Goal: Use online tool/utility: Utilize a website feature to perform a specific function

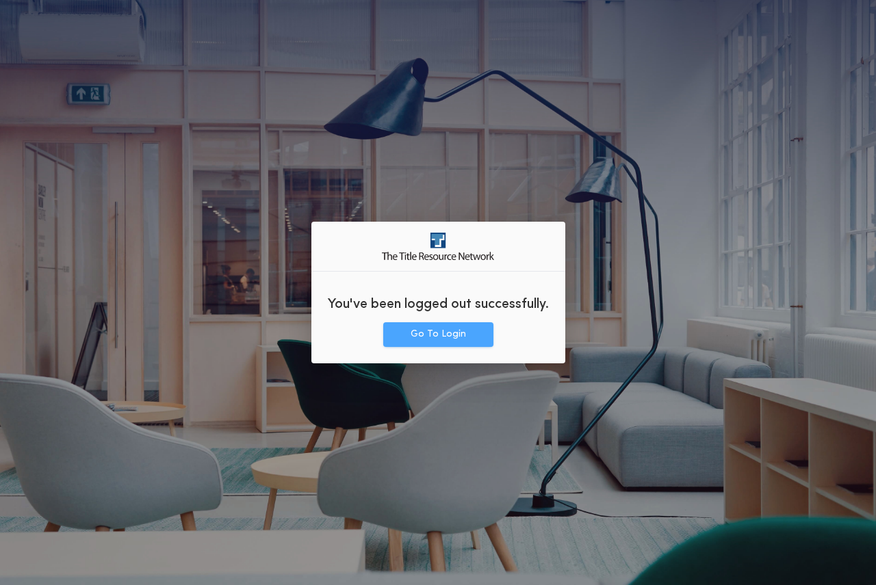
click at [452, 343] on button "Go To Login" at bounding box center [438, 334] width 110 height 25
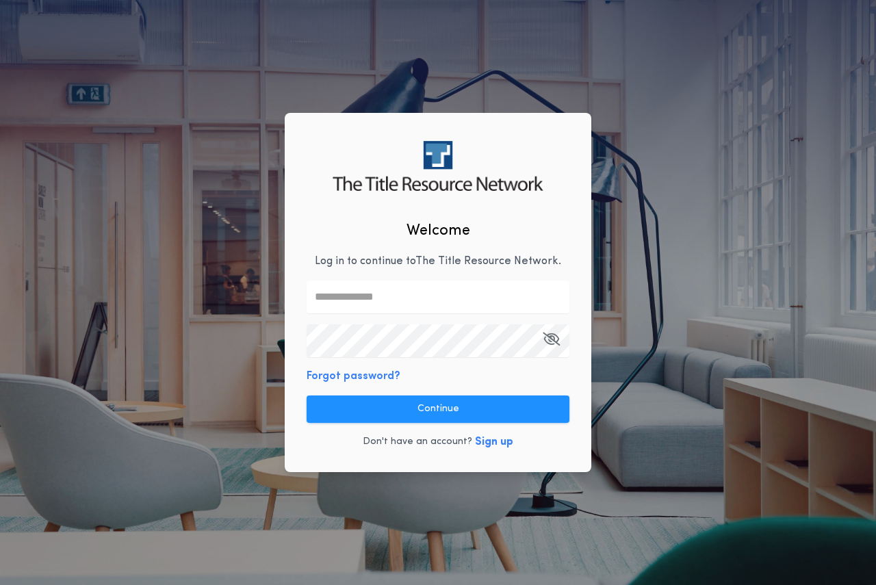
type input "**********"
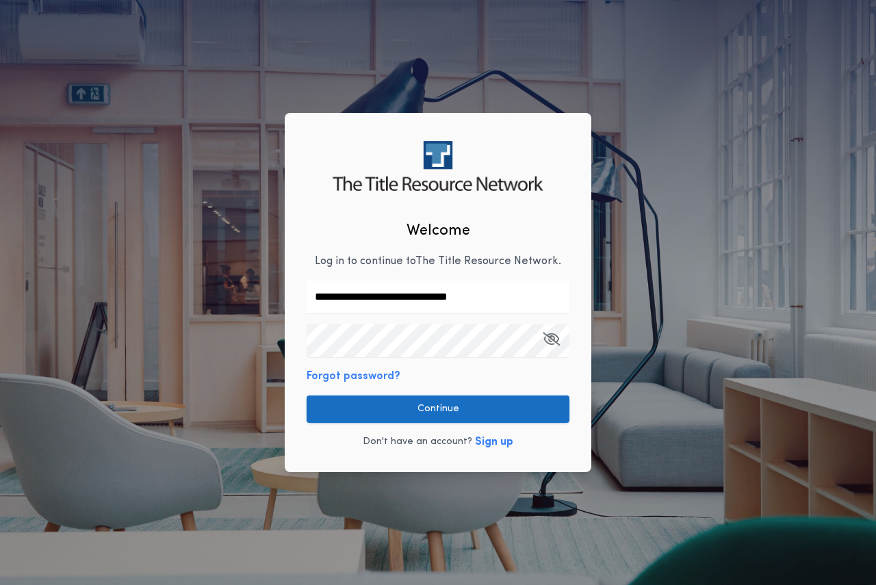
click at [462, 398] on button "Continue" at bounding box center [437, 408] width 263 height 27
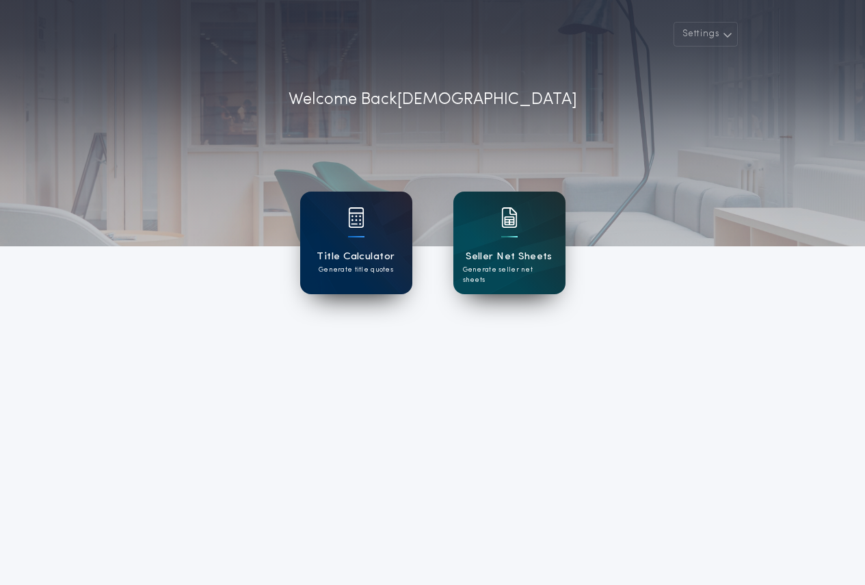
click at [366, 244] on div "Title Calculator Generate title quotes" at bounding box center [356, 243] width 112 height 103
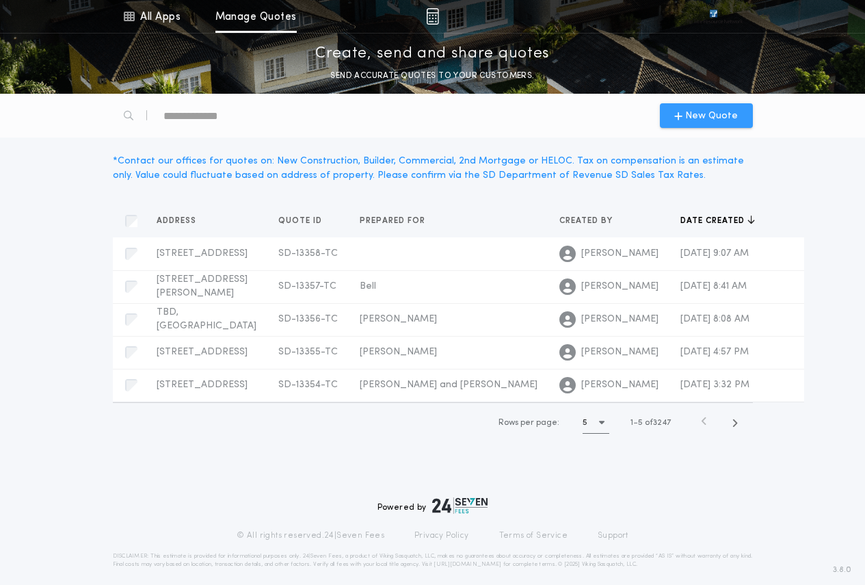
click at [677, 115] on icon "button" at bounding box center [679, 115] width 8 height 11
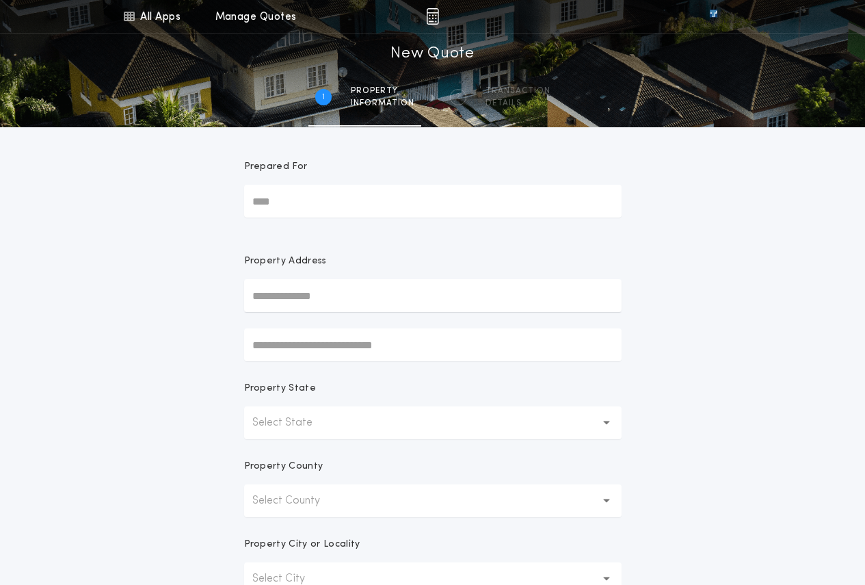
drag, startPoint x: 362, startPoint y: 432, endPoint x: 371, endPoint y: 438, distance: 11.0
click at [362, 432] on button "Select State" at bounding box center [433, 422] width 378 height 33
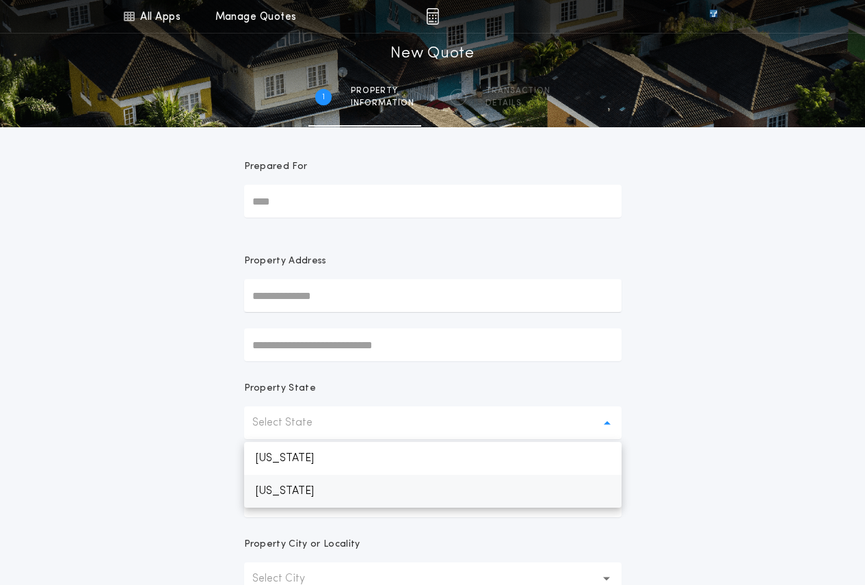
click at [369, 488] on p "South Dakota" at bounding box center [433, 491] width 378 height 33
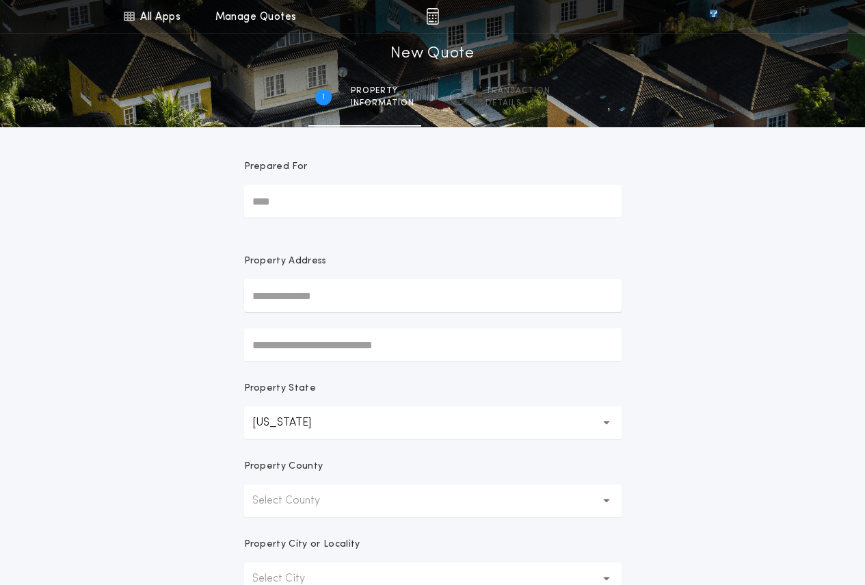
click at [384, 504] on button "Select County" at bounding box center [433, 500] width 378 height 33
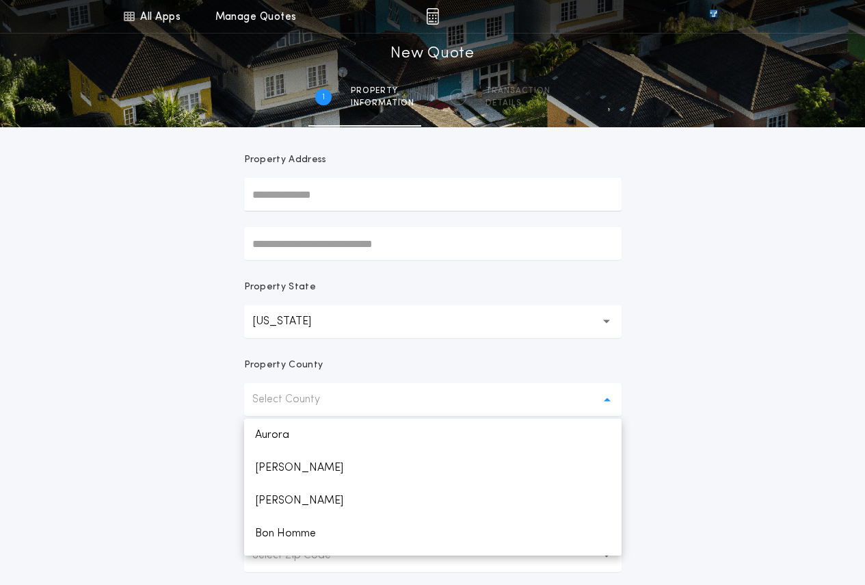
scroll to position [306, 0]
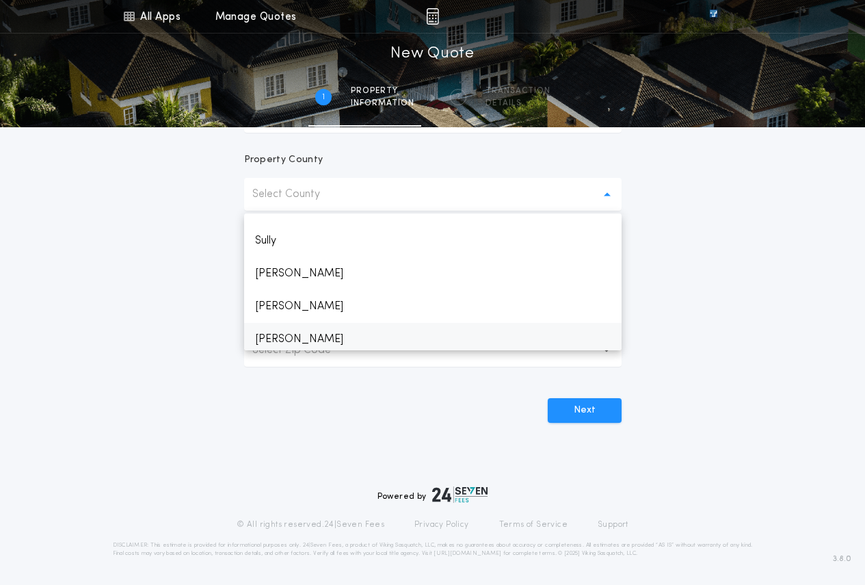
click at [285, 339] on p "Turner" at bounding box center [433, 339] width 378 height 33
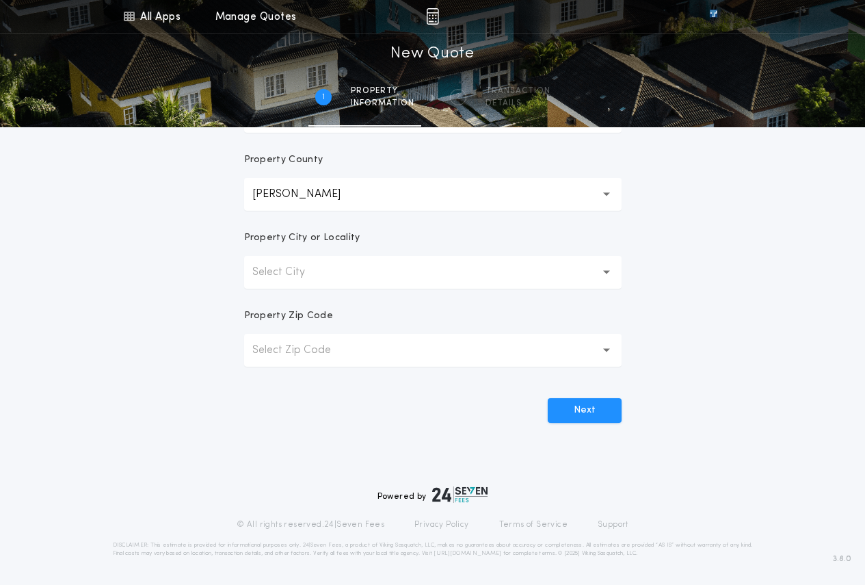
click at [293, 279] on p "Select City" at bounding box center [289, 272] width 75 height 16
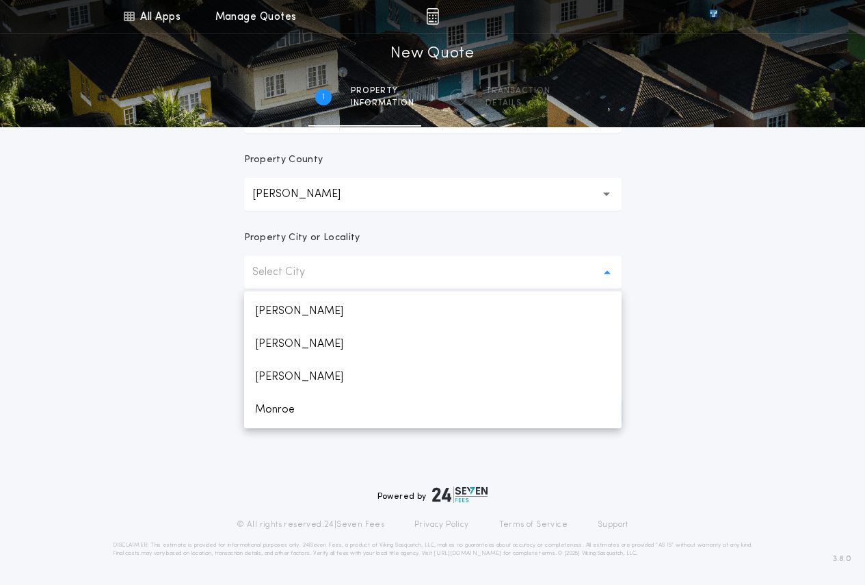
scroll to position [137, 0]
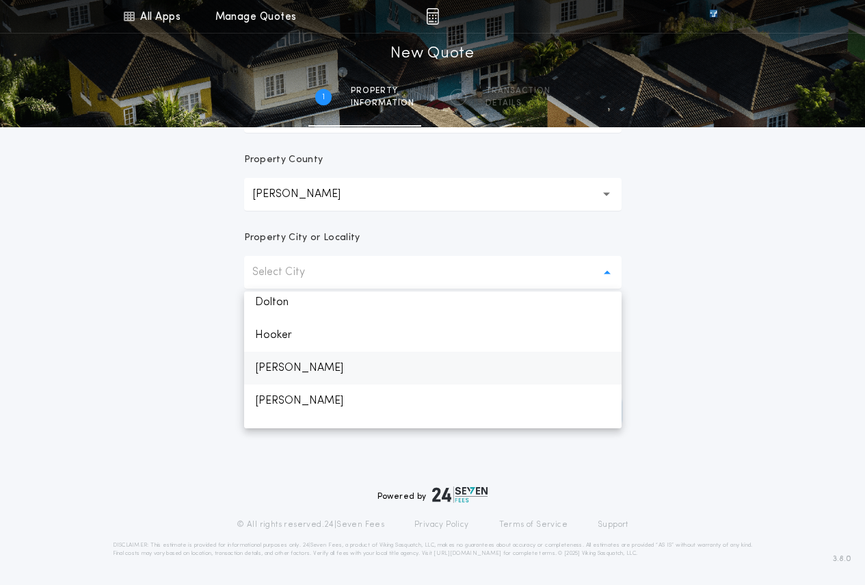
click at [286, 361] on p "Hurley" at bounding box center [433, 368] width 378 height 33
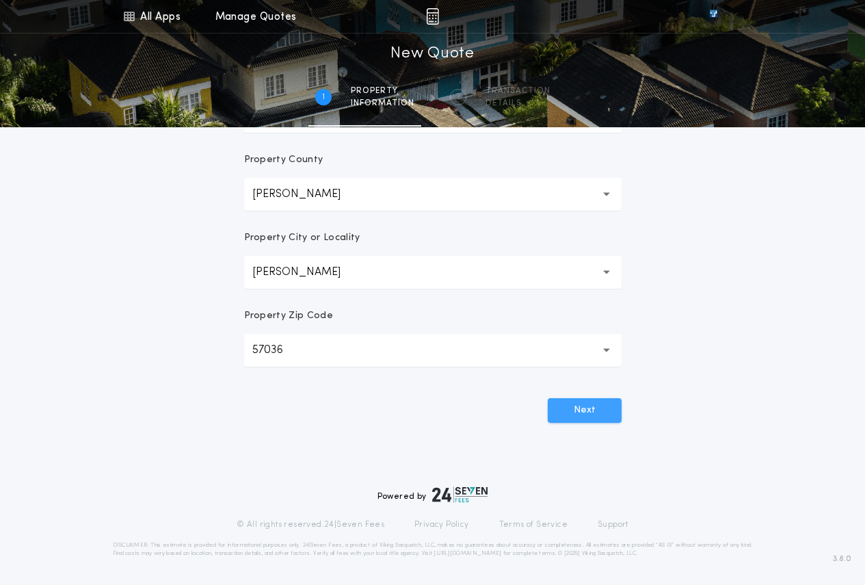
click at [562, 410] on button "Next" at bounding box center [585, 410] width 74 height 25
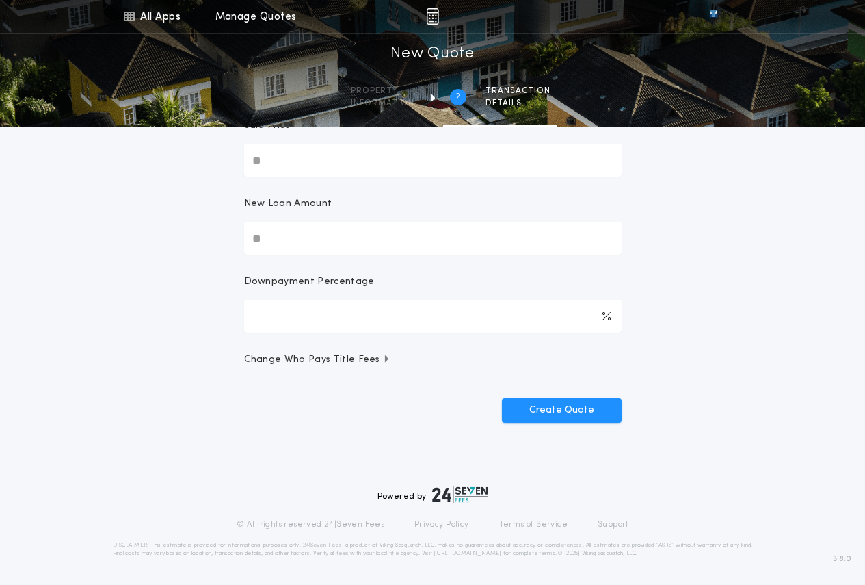
scroll to position [0, 0]
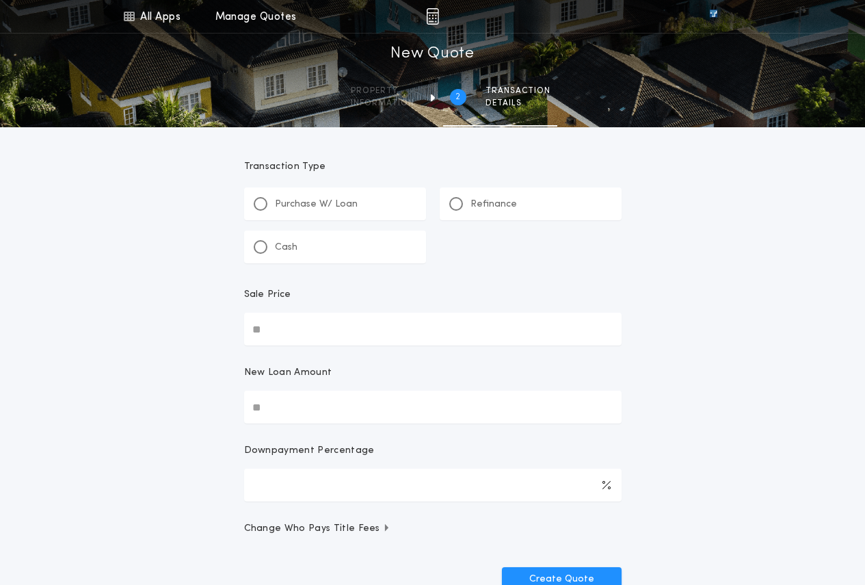
click at [465, 203] on div "Refinance" at bounding box center [483, 204] width 68 height 14
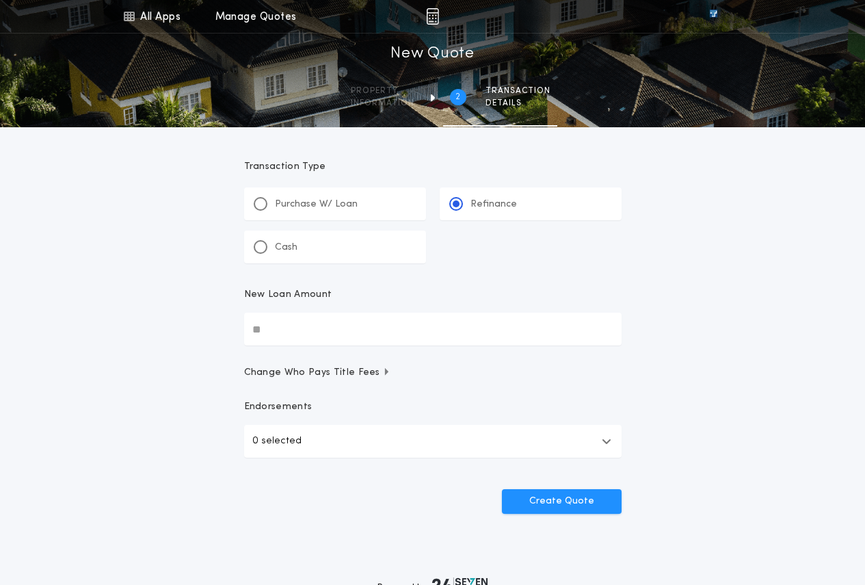
drag, startPoint x: 293, startPoint y: 324, endPoint x: 317, endPoint y: 323, distance: 24.0
click at [304, 323] on input "New Loan Amount" at bounding box center [433, 329] width 378 height 33
type input "*******"
drag, startPoint x: 304, startPoint y: 328, endPoint x: 325, endPoint y: 319, distance: 22.1
click at [305, 328] on input "*******" at bounding box center [433, 329] width 378 height 33
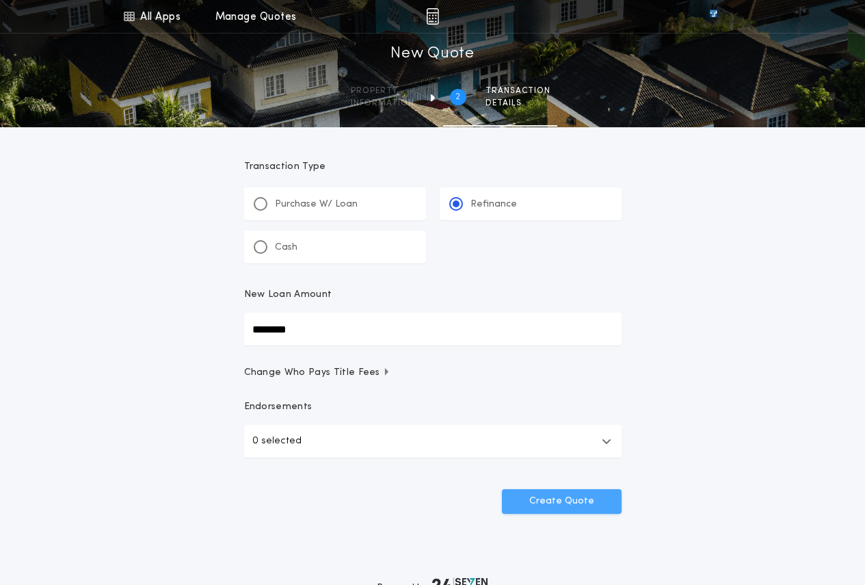
type input "********"
click at [581, 496] on button "Create Quote" at bounding box center [562, 501] width 120 height 25
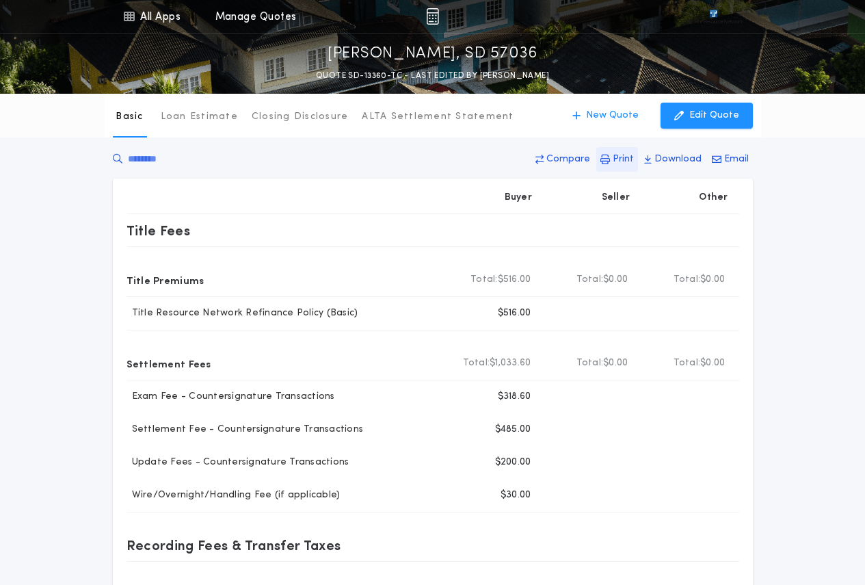
click at [625, 163] on p "Print" at bounding box center [623, 160] width 21 height 14
click at [606, 120] on p "New Quote" at bounding box center [612, 116] width 53 height 14
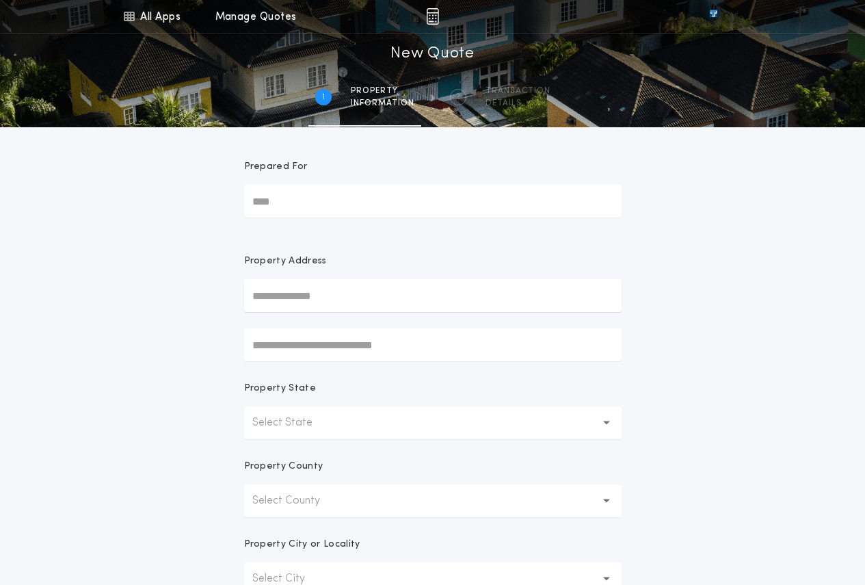
click at [326, 441] on form "Prepared For Property Address Property State Select State Property County Selec…" at bounding box center [433, 428] width 410 height 602
click at [323, 431] on button "Select State" at bounding box center [433, 422] width 378 height 33
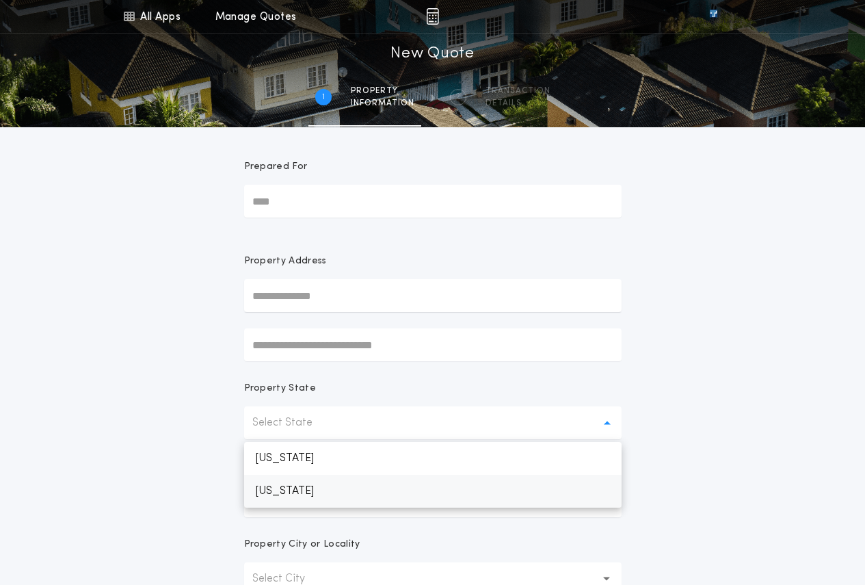
click at [327, 489] on p "South Dakota" at bounding box center [433, 491] width 378 height 33
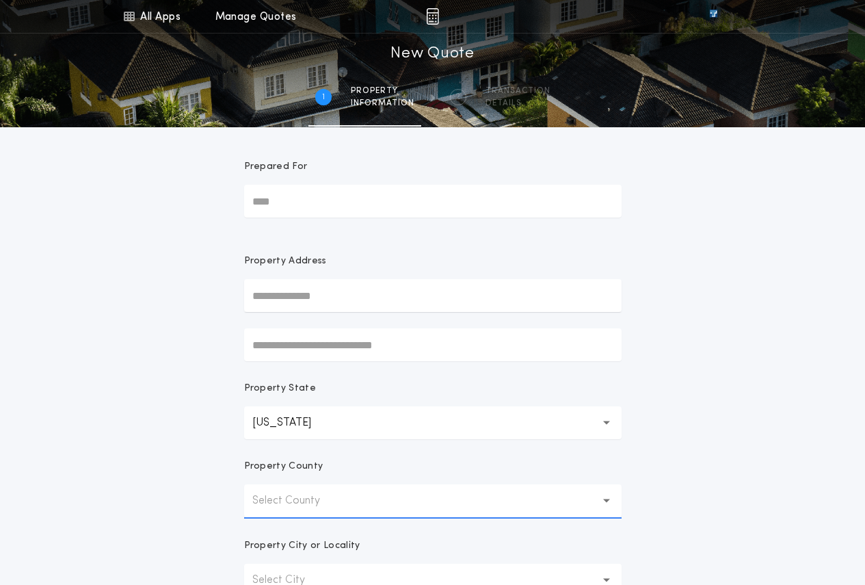
click at [332, 493] on p "Select County" at bounding box center [297, 501] width 90 height 16
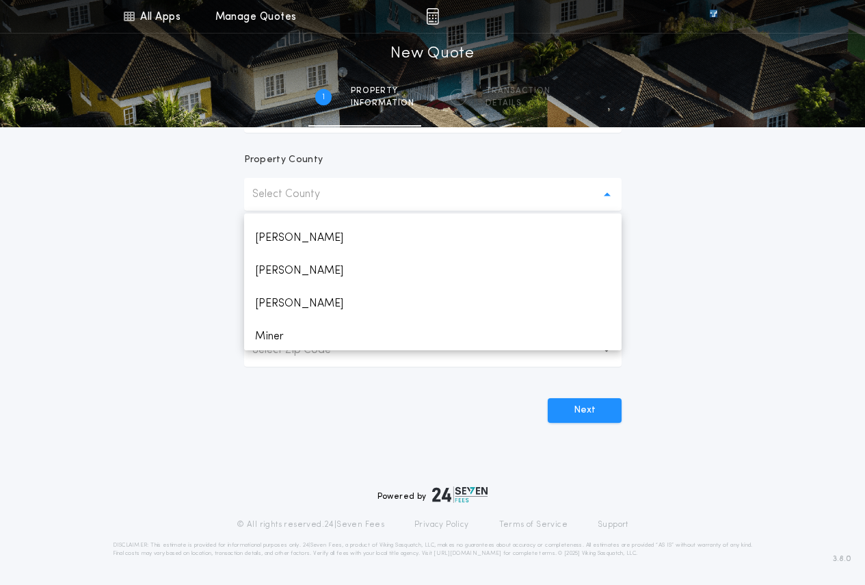
scroll to position [1916, 0]
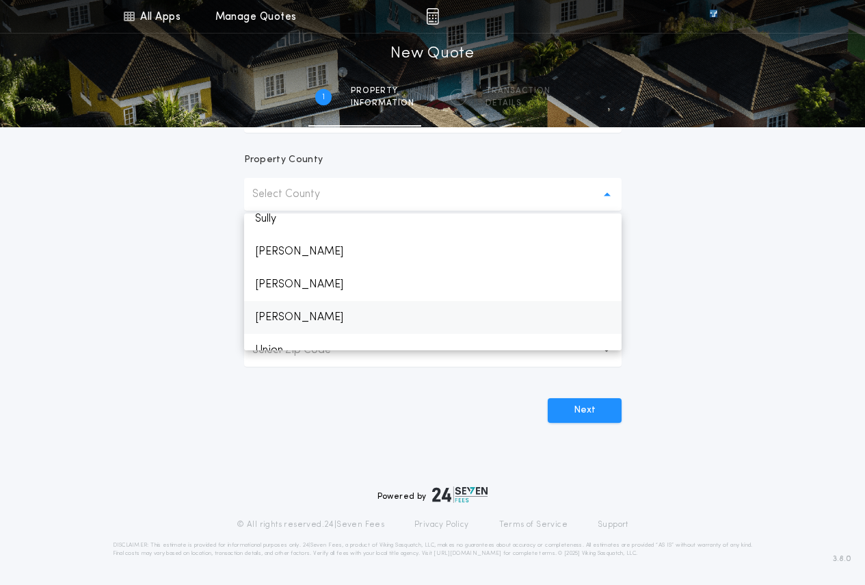
click at [286, 324] on p "Turner" at bounding box center [433, 317] width 378 height 33
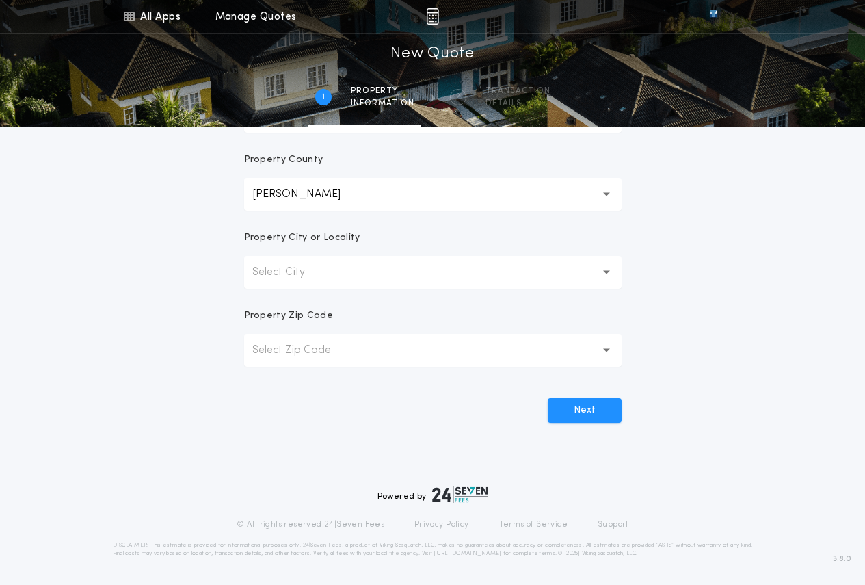
click at [298, 279] on p "Select City" at bounding box center [289, 272] width 75 height 16
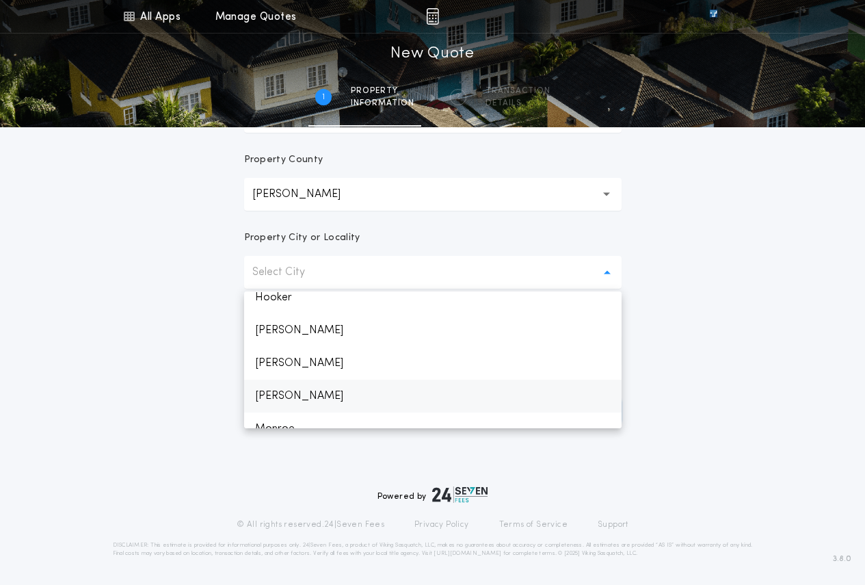
scroll to position [151, 0]
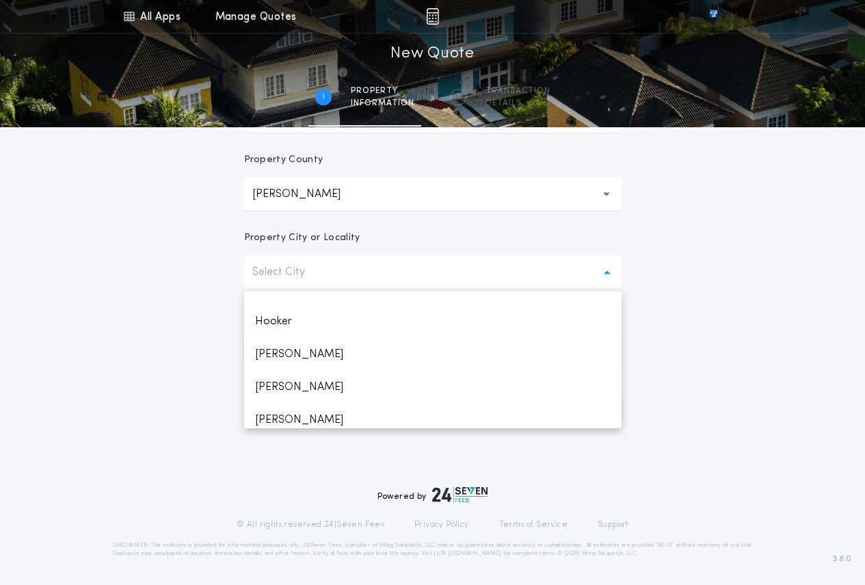
click at [294, 349] on p "Hurley" at bounding box center [433, 354] width 378 height 33
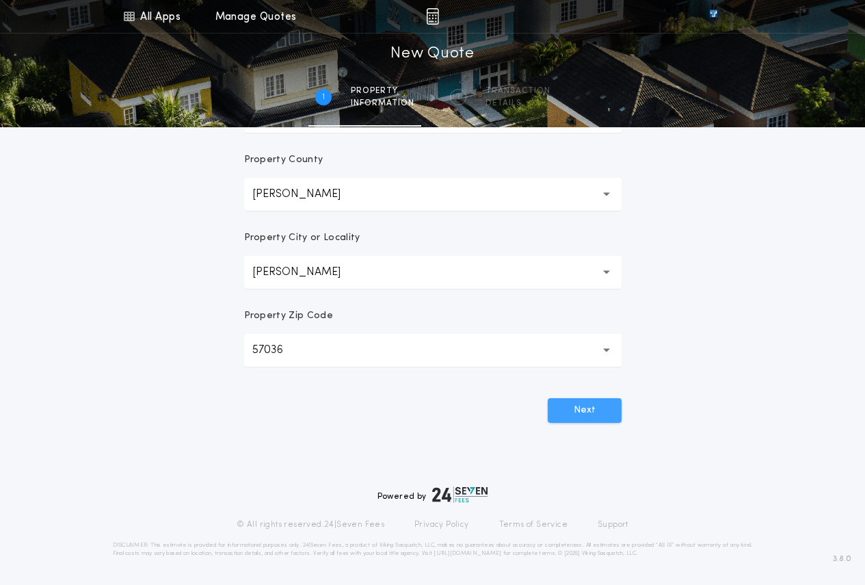
click at [572, 410] on button "Next" at bounding box center [585, 410] width 74 height 25
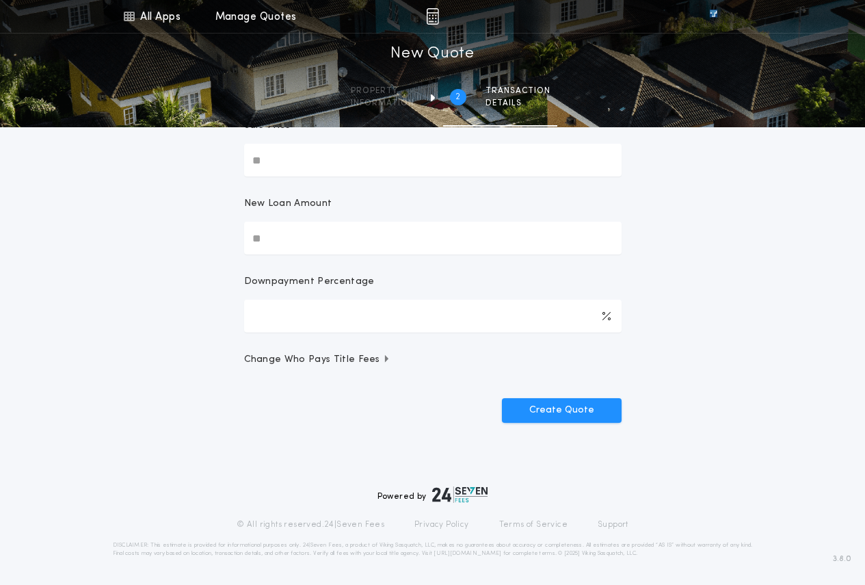
scroll to position [0, 0]
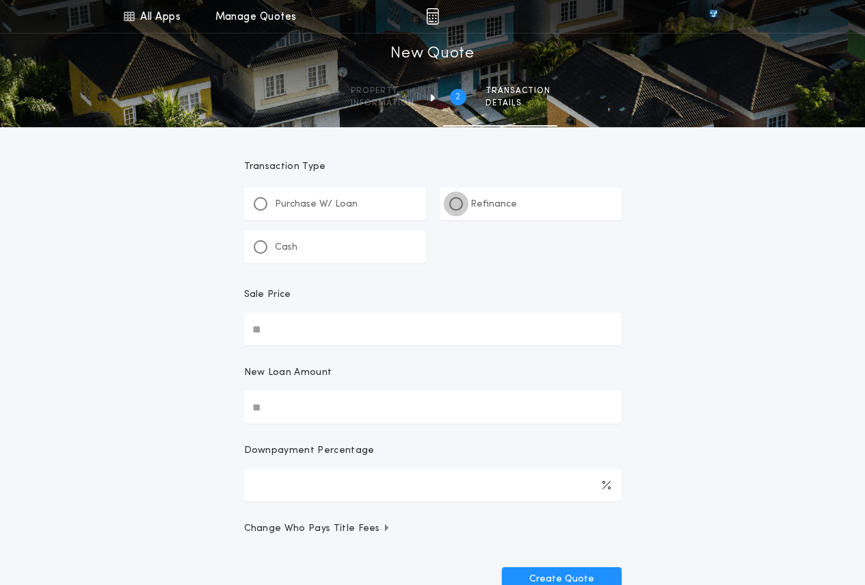
click at [462, 208] on div at bounding box center [456, 204] width 14 height 14
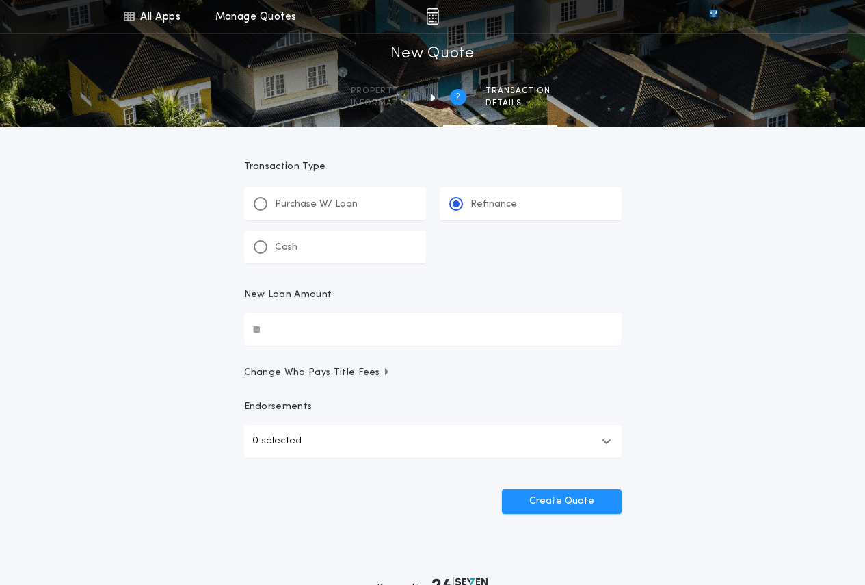
click at [317, 338] on input "New Loan Amount" at bounding box center [433, 329] width 378 height 33
paste input "text"
type input "********"
click at [552, 506] on button "Create Quote" at bounding box center [562, 501] width 120 height 25
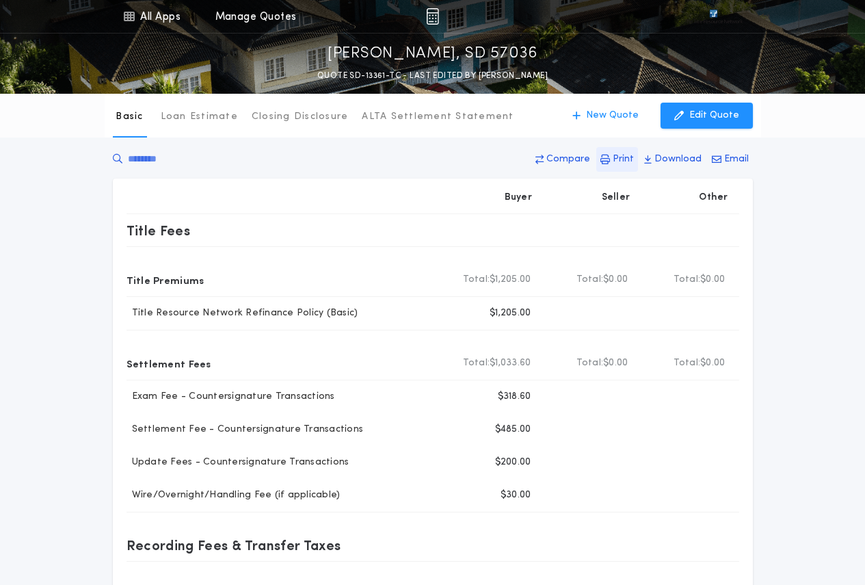
click at [631, 159] on p "Print" at bounding box center [623, 160] width 21 height 14
